Goal: Transaction & Acquisition: Purchase product/service

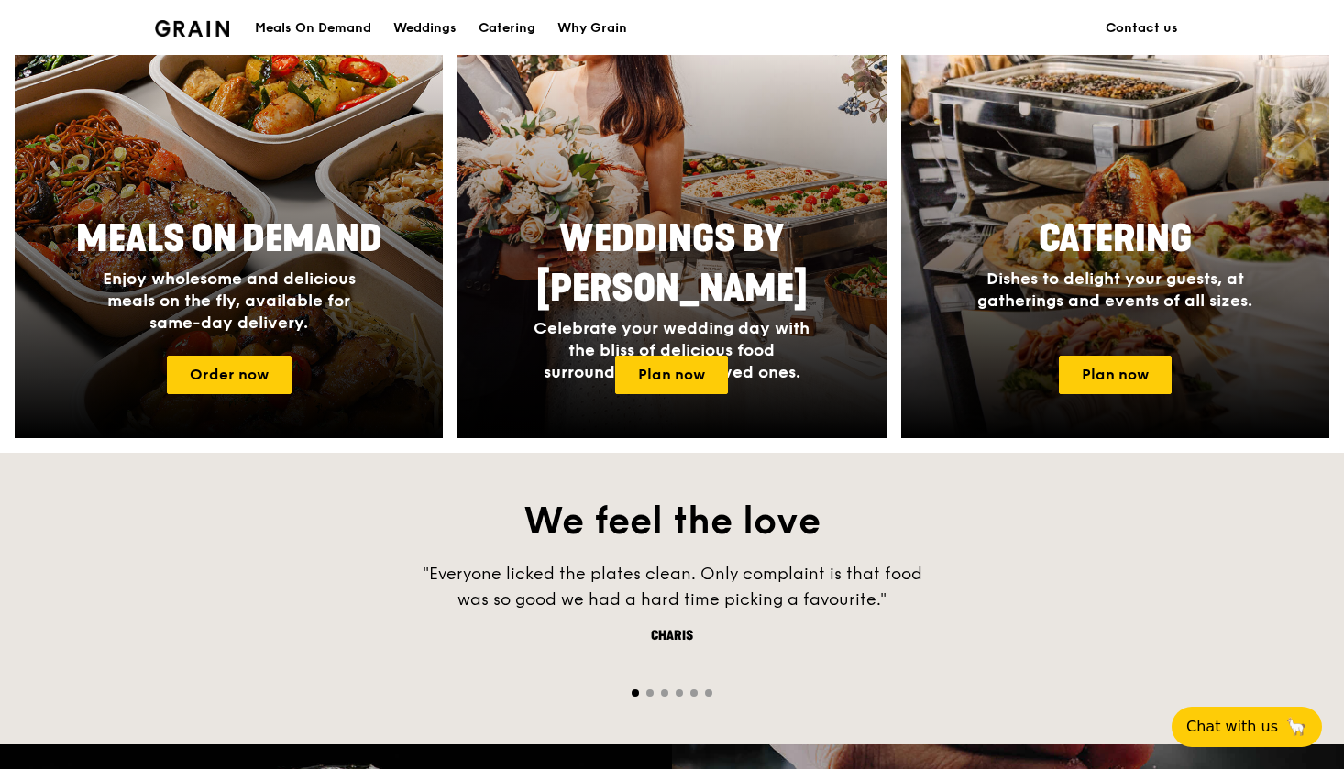
scroll to position [893, 0]
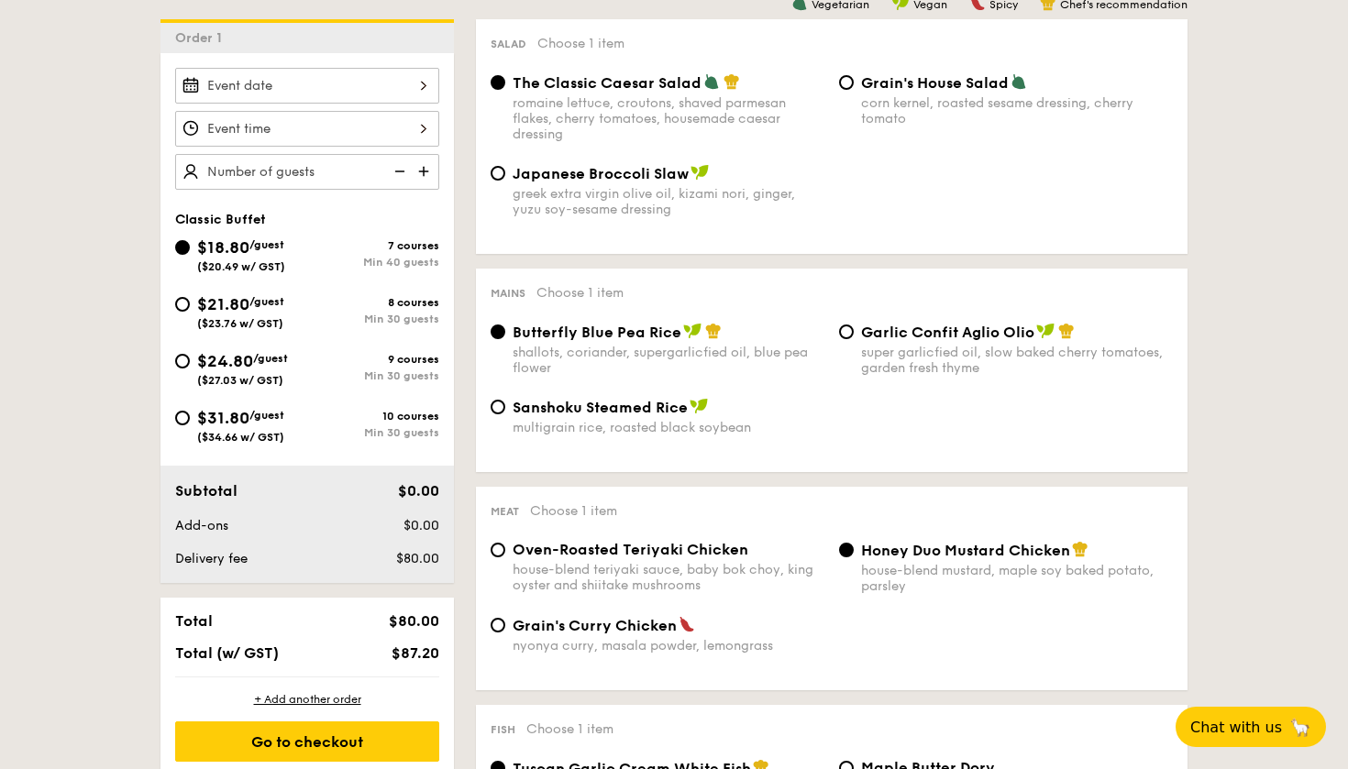
scroll to position [505, 0]
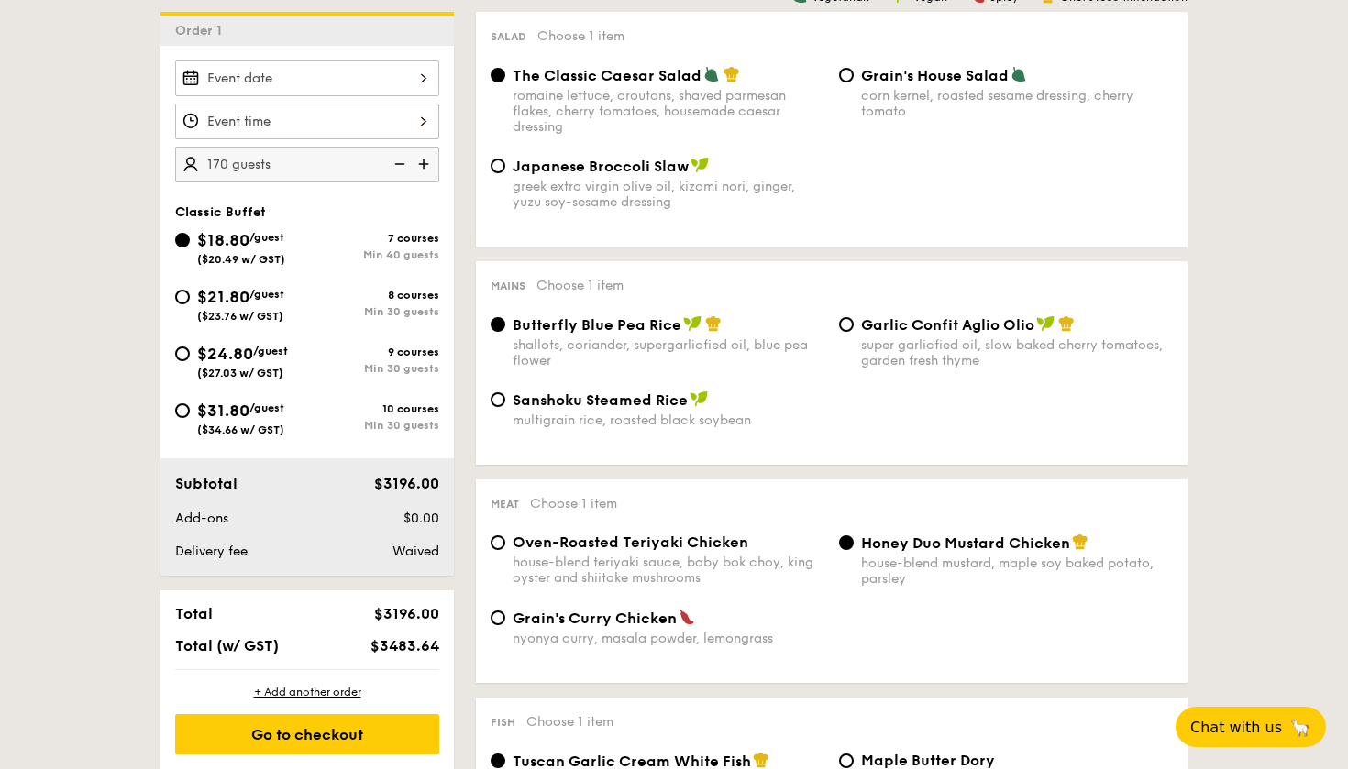
click at [239, 165] on input "170" at bounding box center [307, 165] width 264 height 36
click at [306, 164] on input "170" at bounding box center [307, 165] width 264 height 36
type input "1"
type input "170"
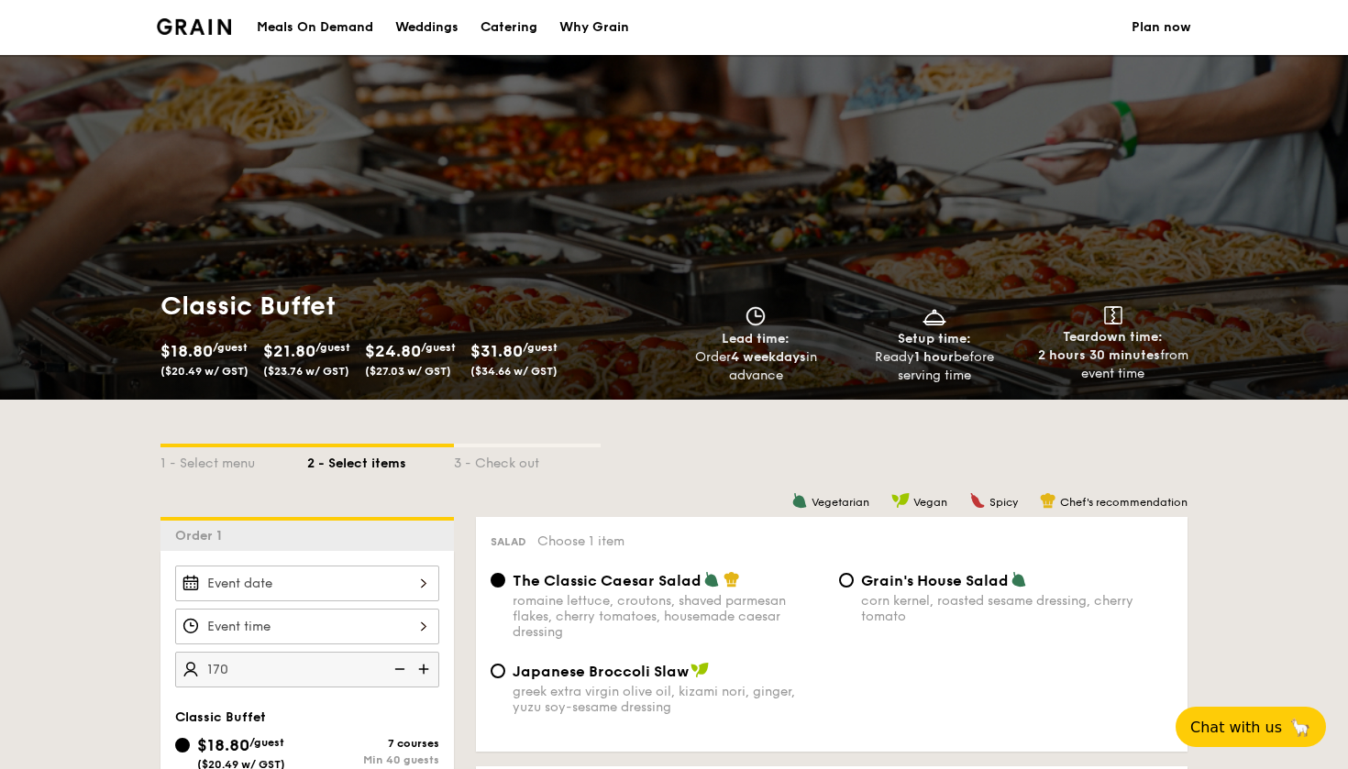
scroll to position [0, 0]
select select
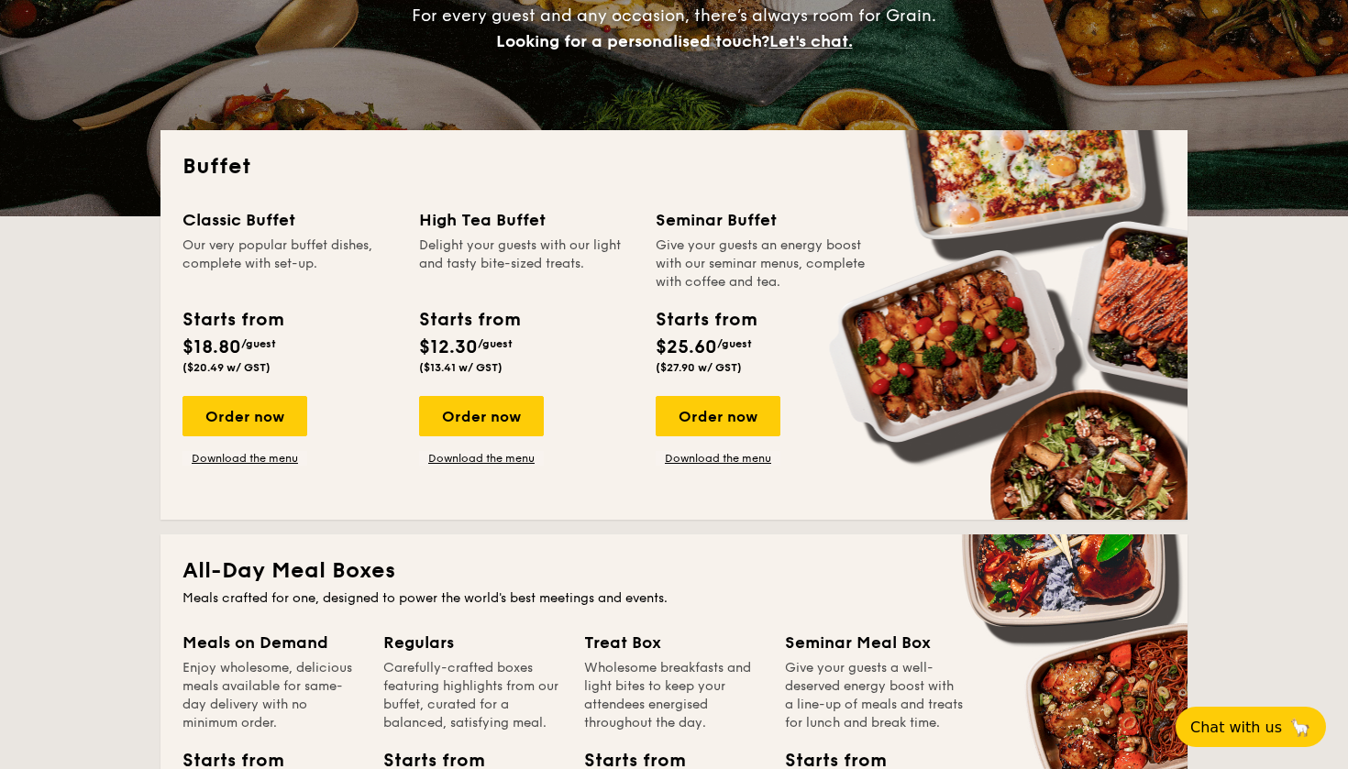
scroll to position [267, 0]
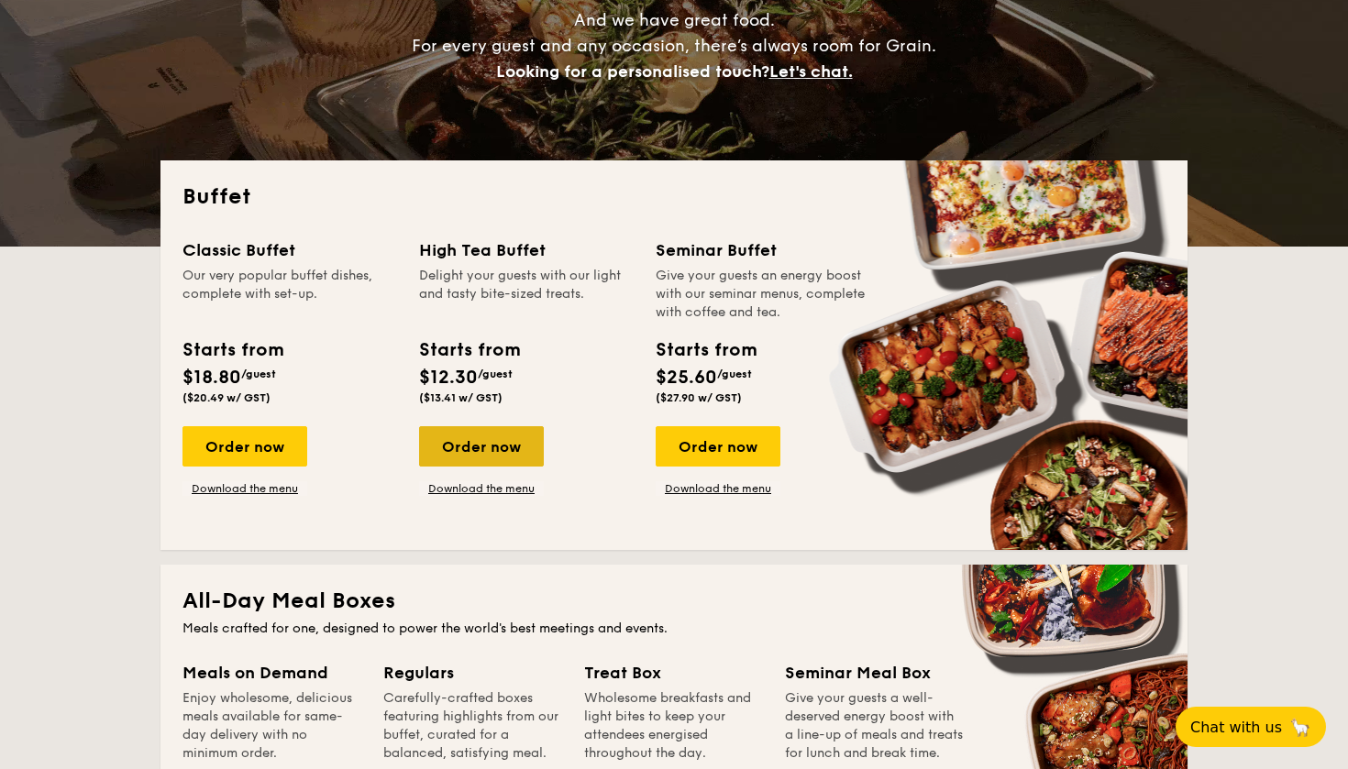
click at [485, 458] on div "Order now" at bounding box center [481, 446] width 125 height 40
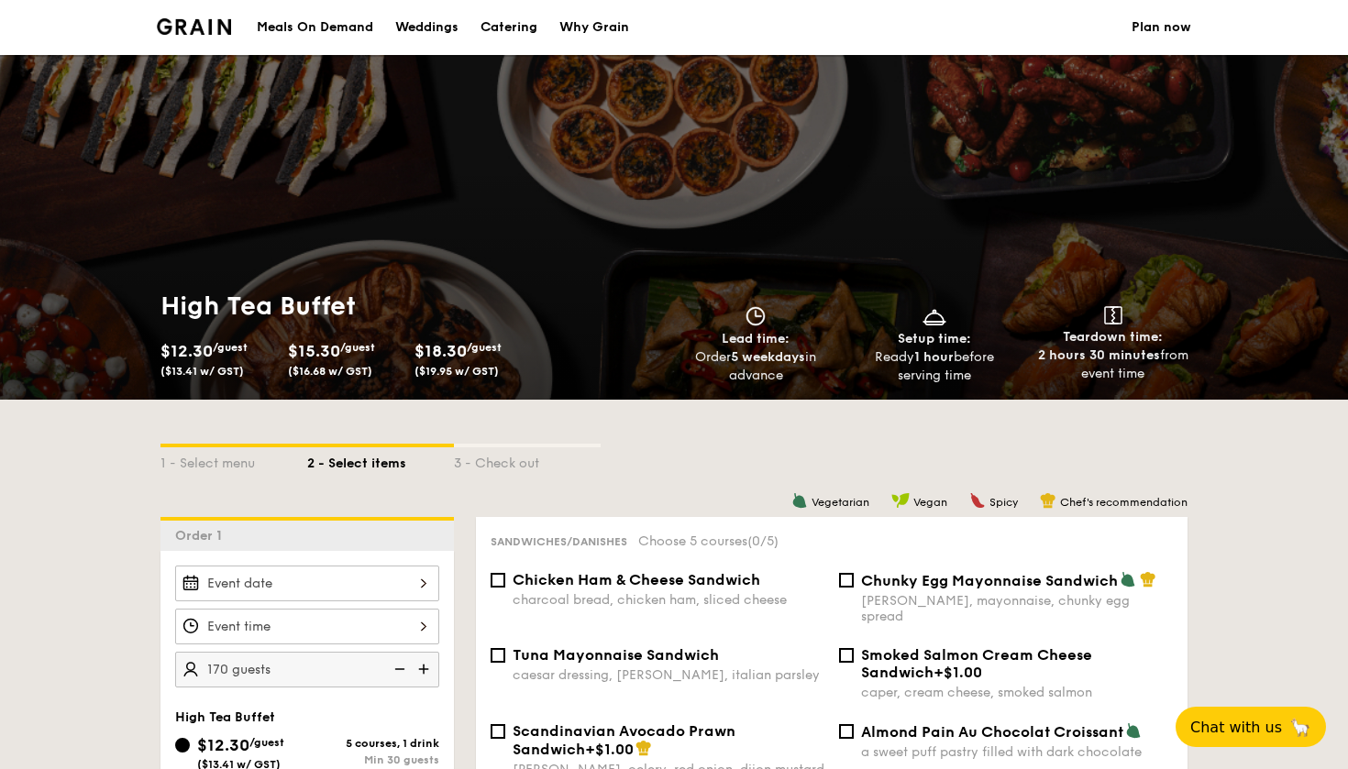
type input "170"
